Goal: Navigation & Orientation: Go to known website

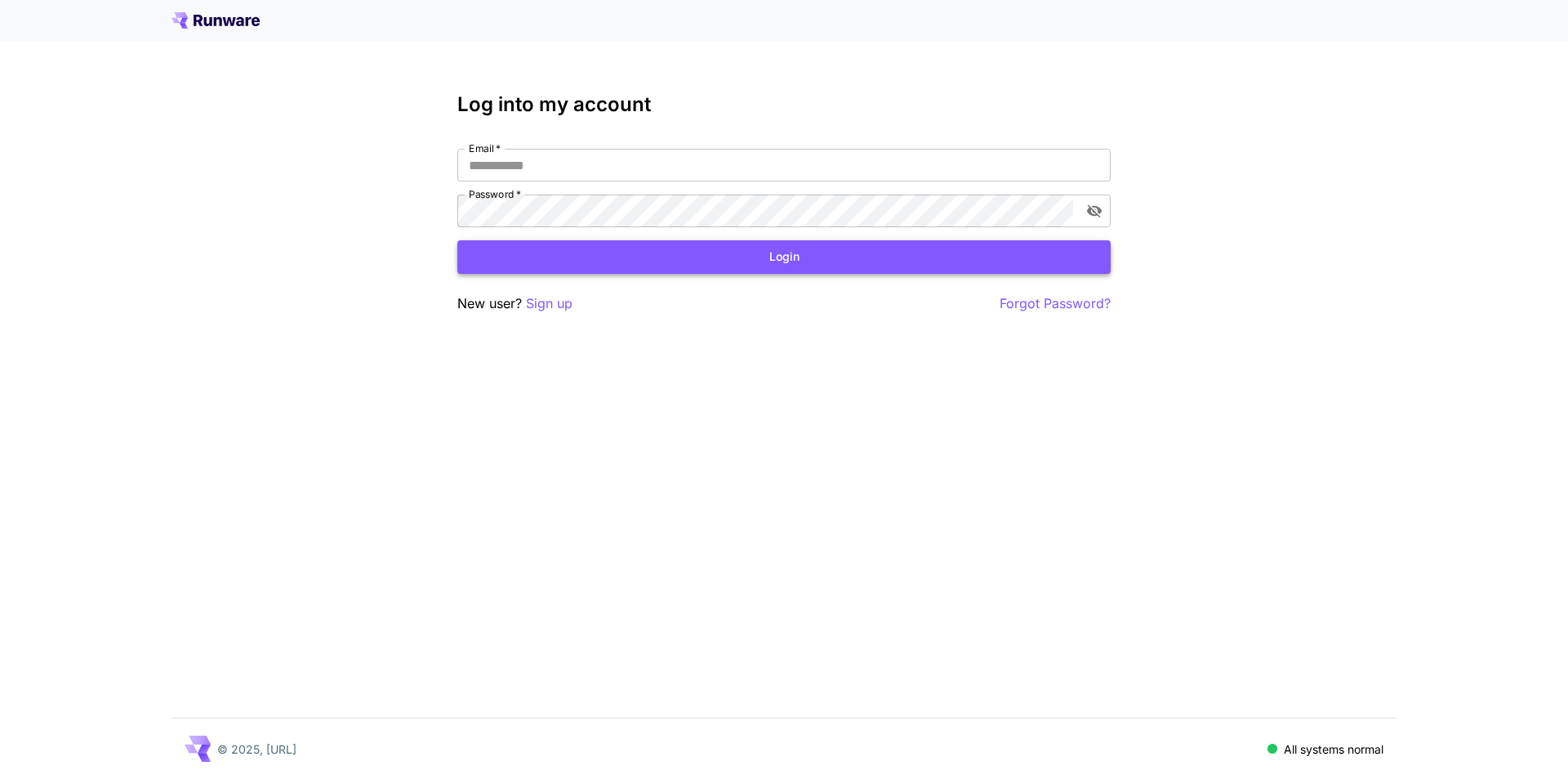
type input "**********"
click at [586, 251] on button "Login" at bounding box center [784, 257] width 654 height 34
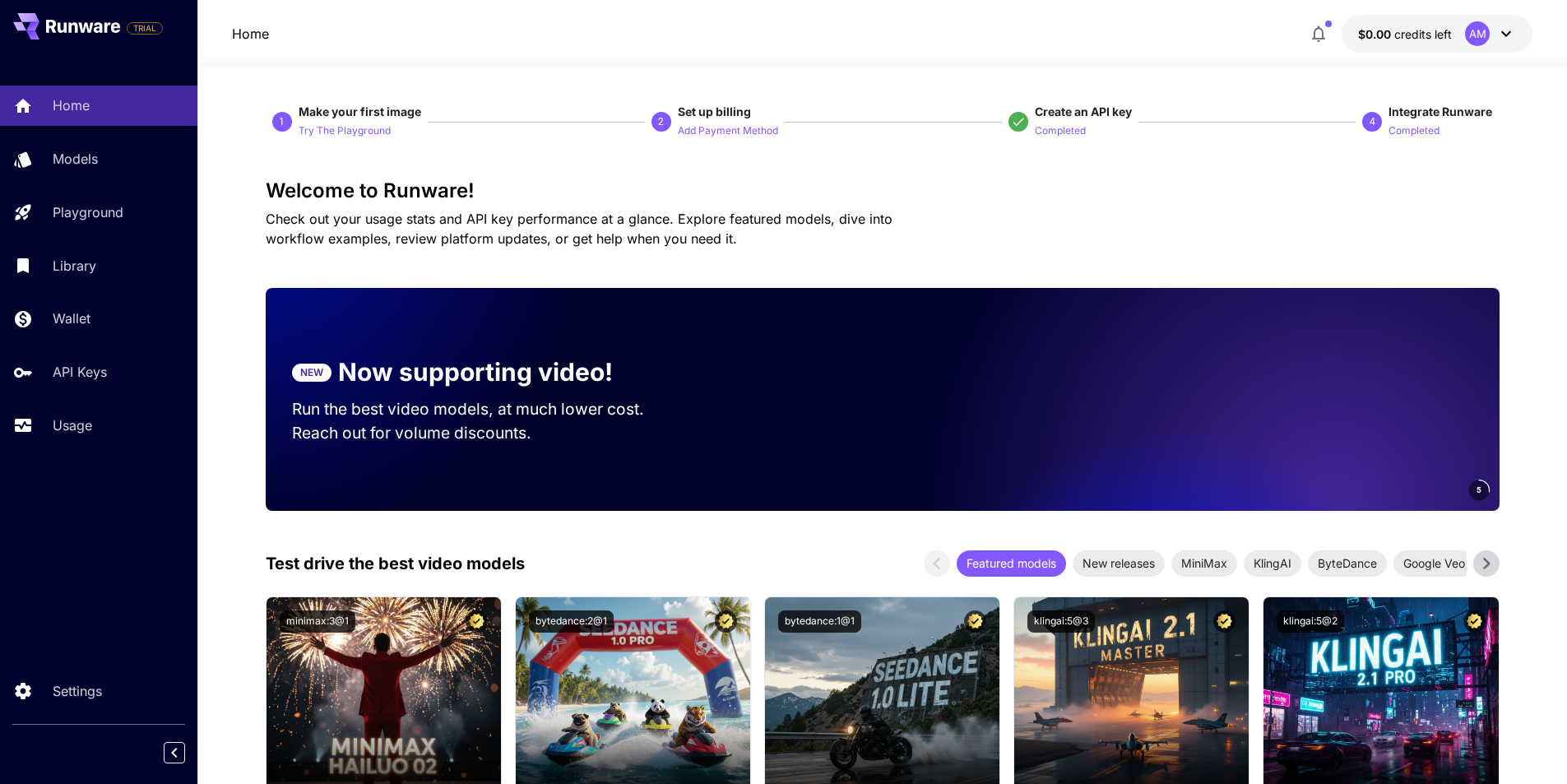
click at [1087, 246] on div "Welcome to Runware! Check out your usage stats and API key performance at a gla…" at bounding box center [882, 213] width 1234 height 69
